Goal: Book appointment/travel/reservation

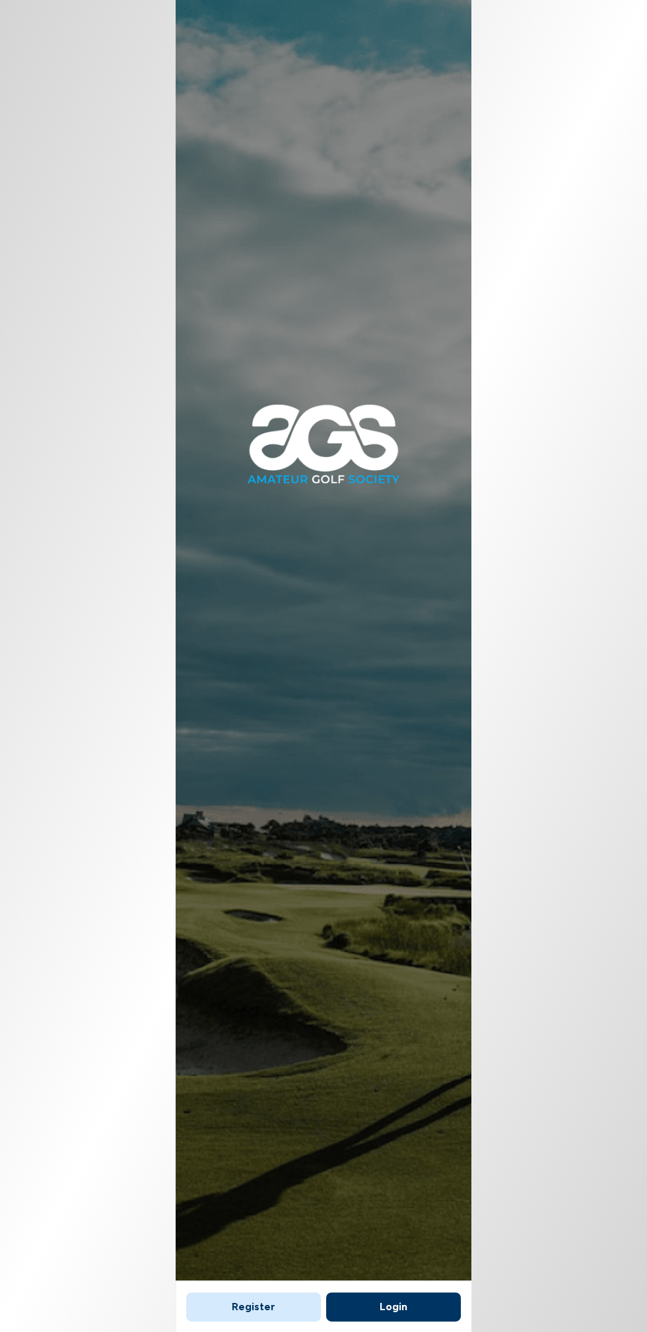
click at [391, 1301] on button "Login" at bounding box center [393, 1307] width 135 height 29
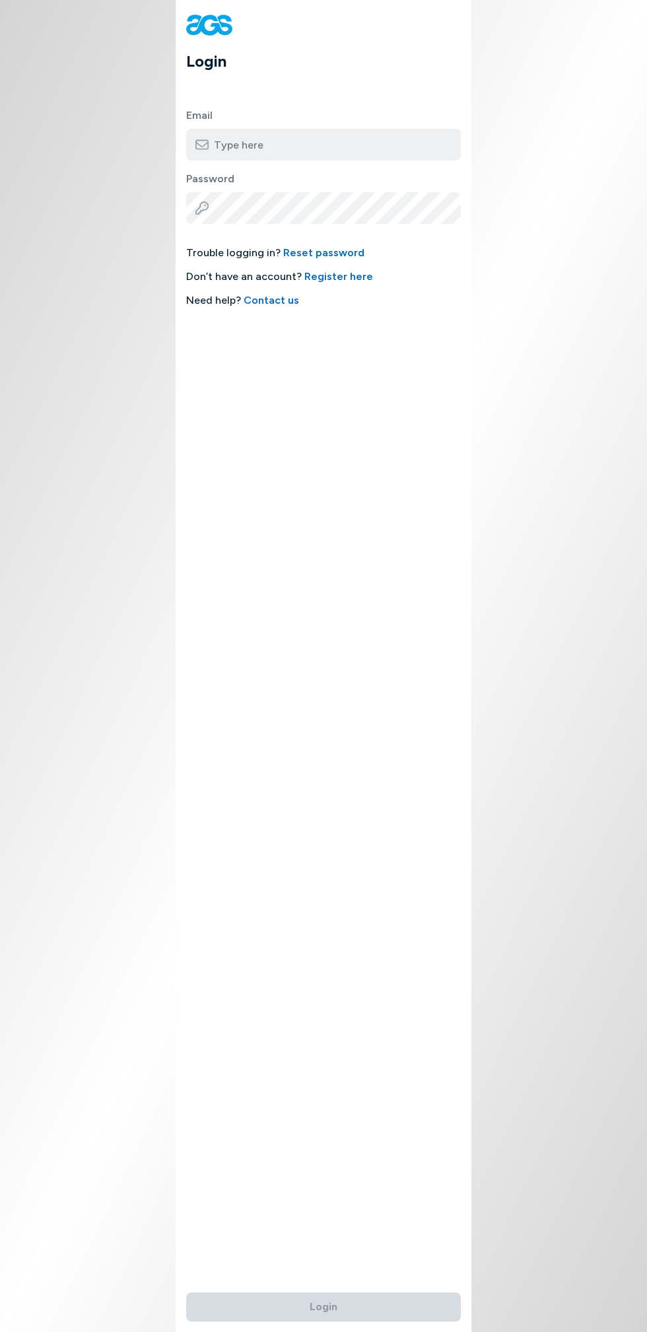
click at [256, 144] on input "email" at bounding box center [323, 145] width 275 height 32
type input "[PERSON_NAME][EMAIL_ADDRESS][PERSON_NAME][DOMAIN_NAME]"
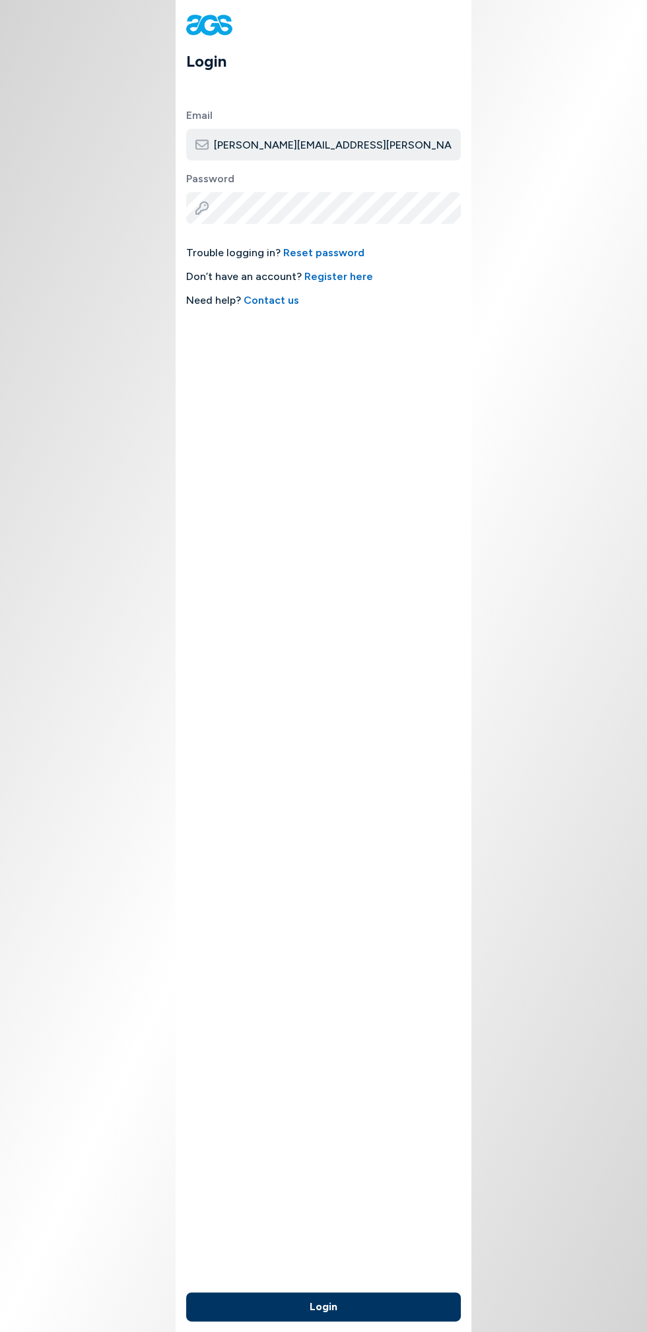
click at [186, 1293] on button "Login" at bounding box center [323, 1307] width 275 height 29
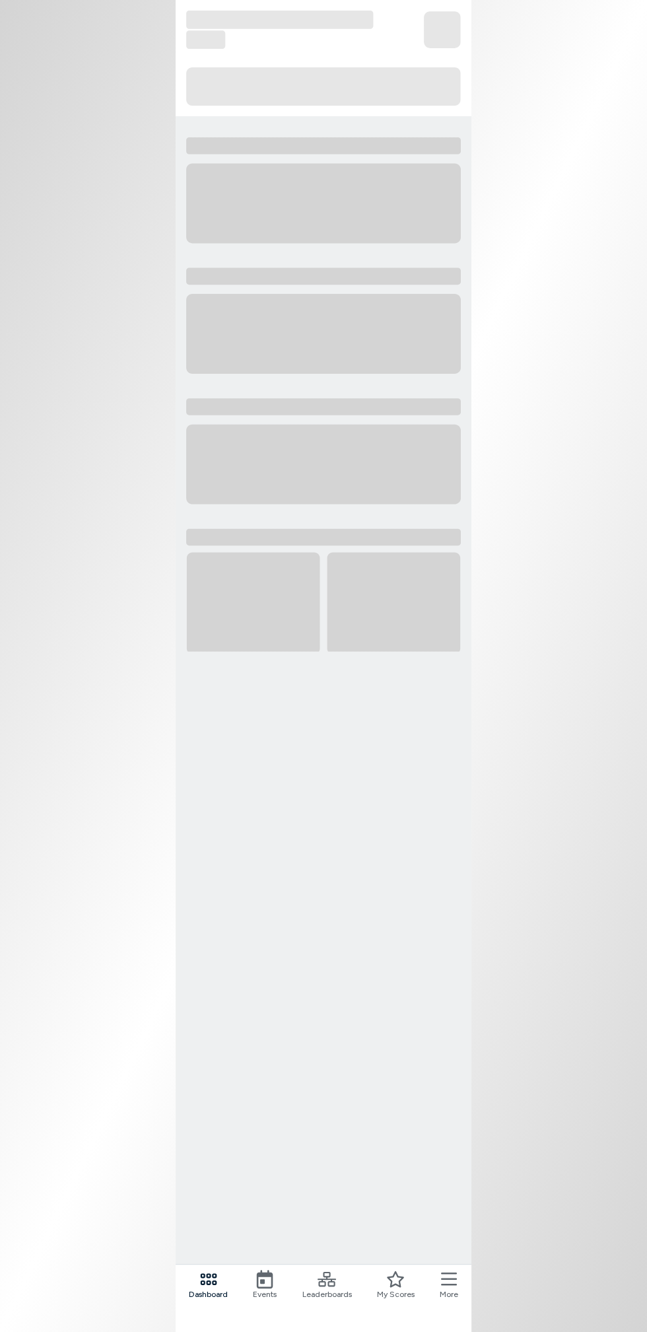
click at [278, 1273] on nav "Dashboard Events Leaderboards My Scores More" at bounding box center [324, 1298] width 296 height 68
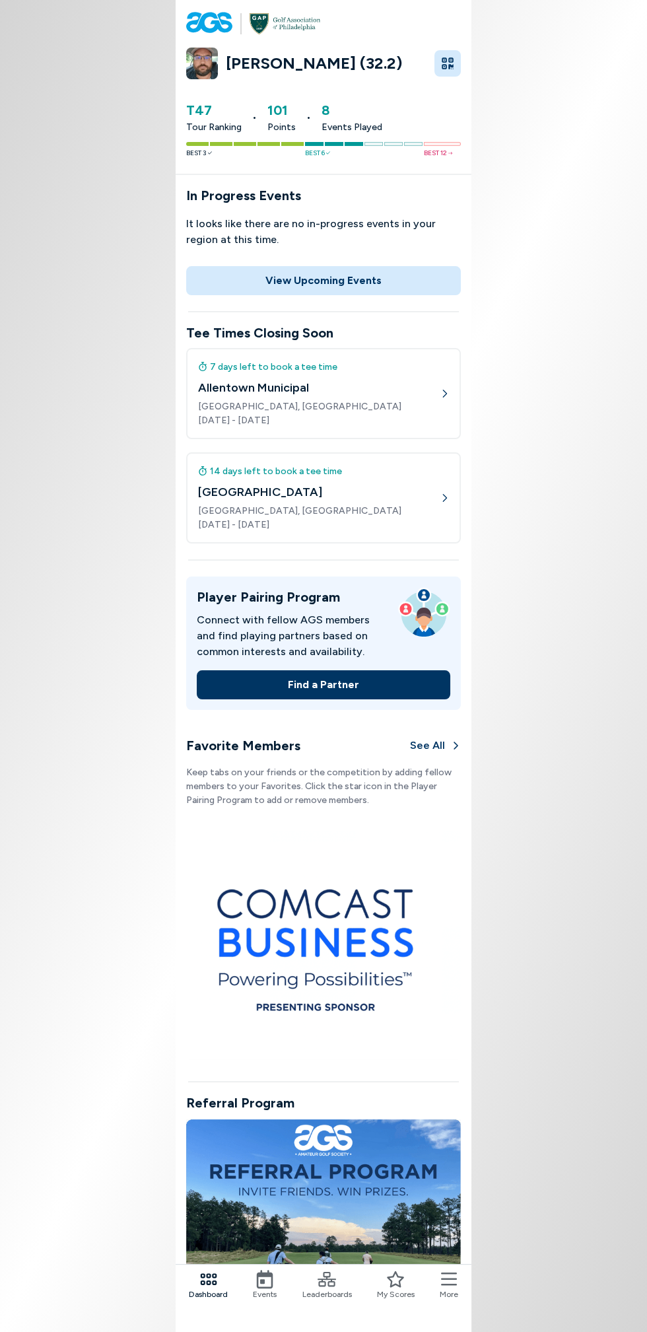
click at [225, 282] on button "View Upcoming Events" at bounding box center [323, 280] width 275 height 29
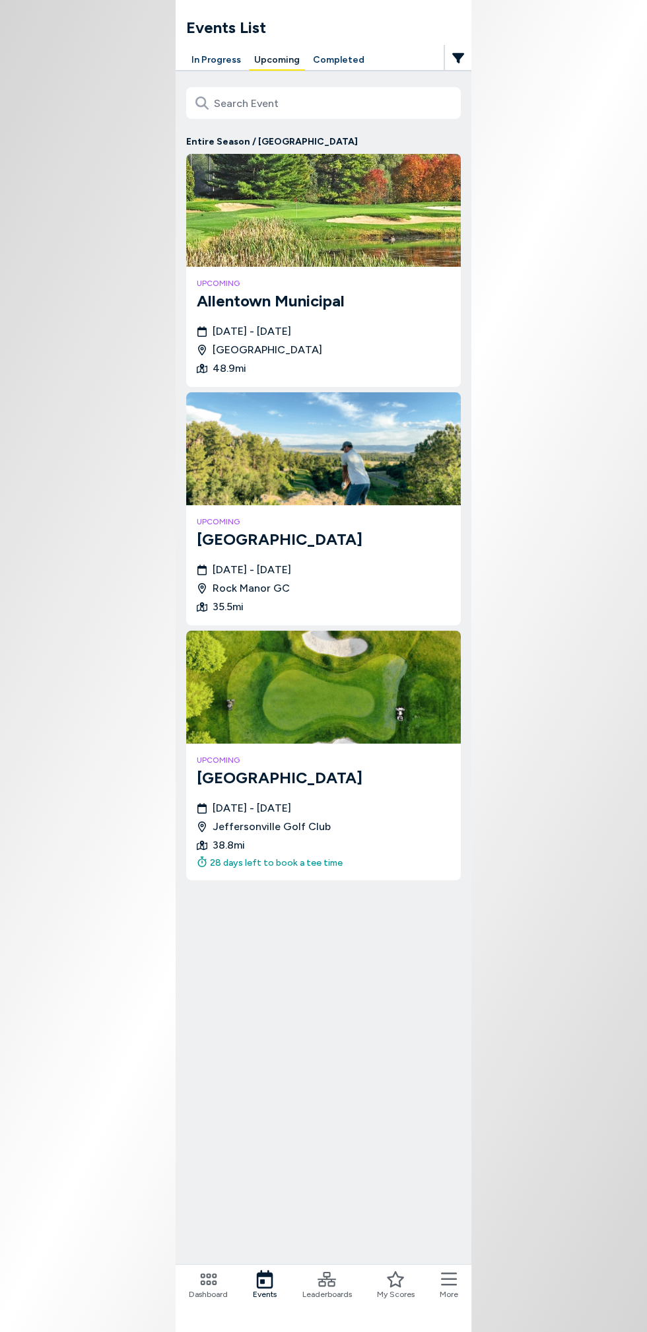
click at [243, 262] on img at bounding box center [323, 210] width 275 height 113
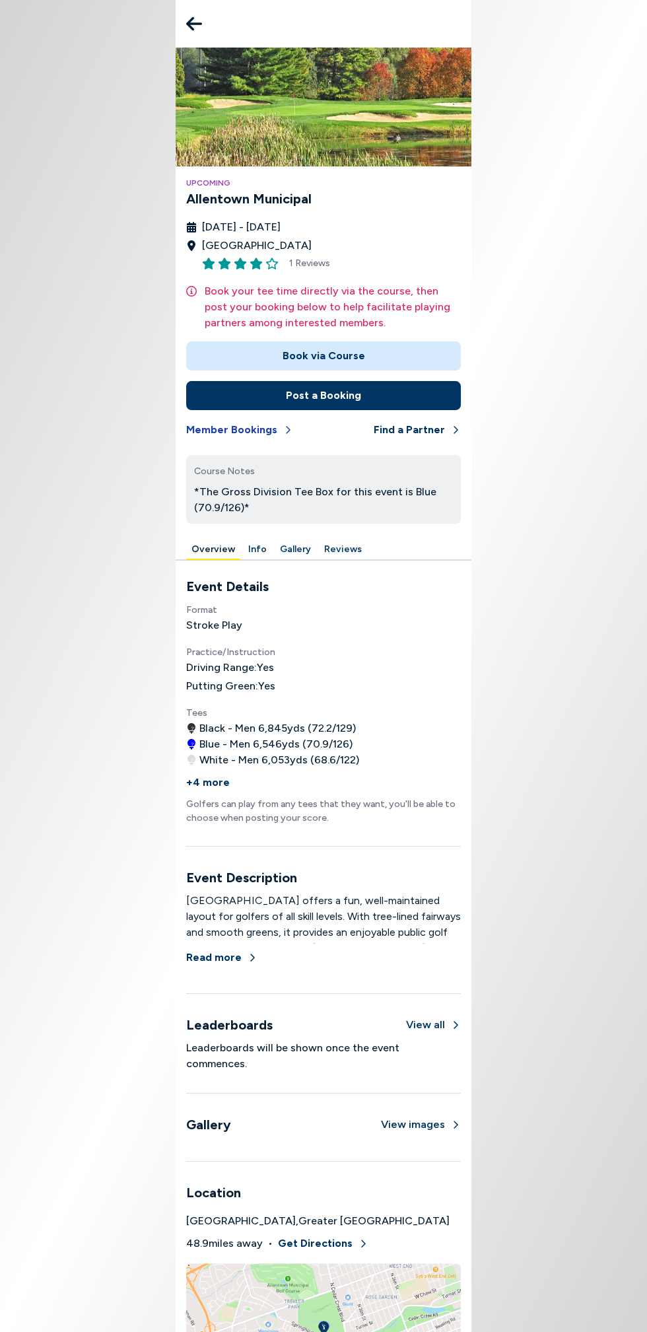
click at [197, 431] on button "Member Bookings" at bounding box center [239, 429] width 107 height 29
